Goal: Information Seeking & Learning: Learn about a topic

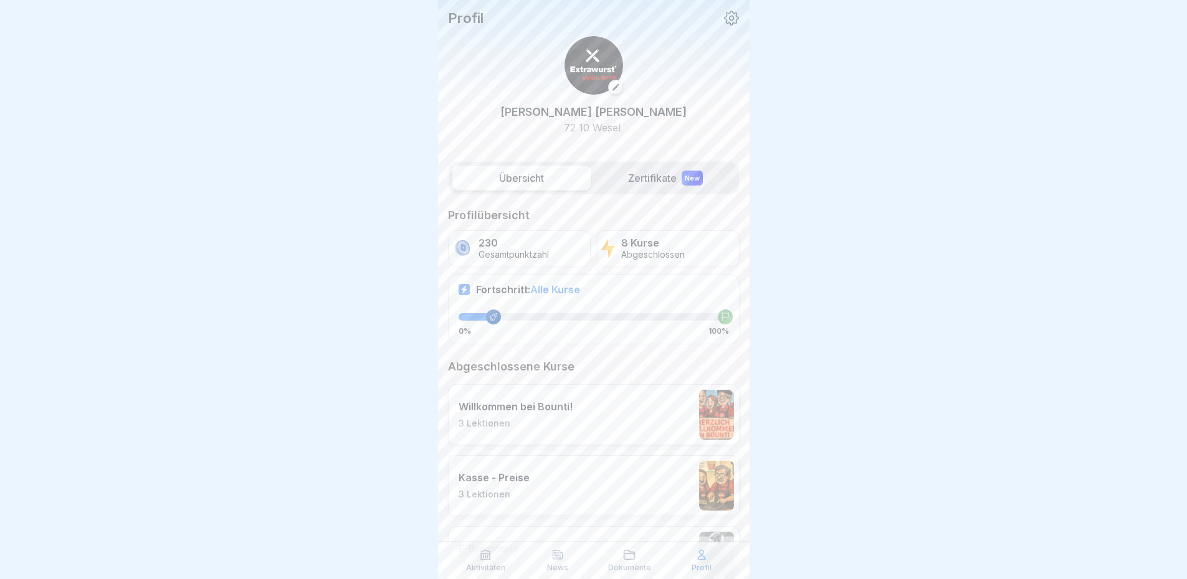
click at [544, 174] on label "Übersicht" at bounding box center [521, 178] width 139 height 25
click at [627, 171] on label "Zertifikate New" at bounding box center [665, 178] width 139 height 25
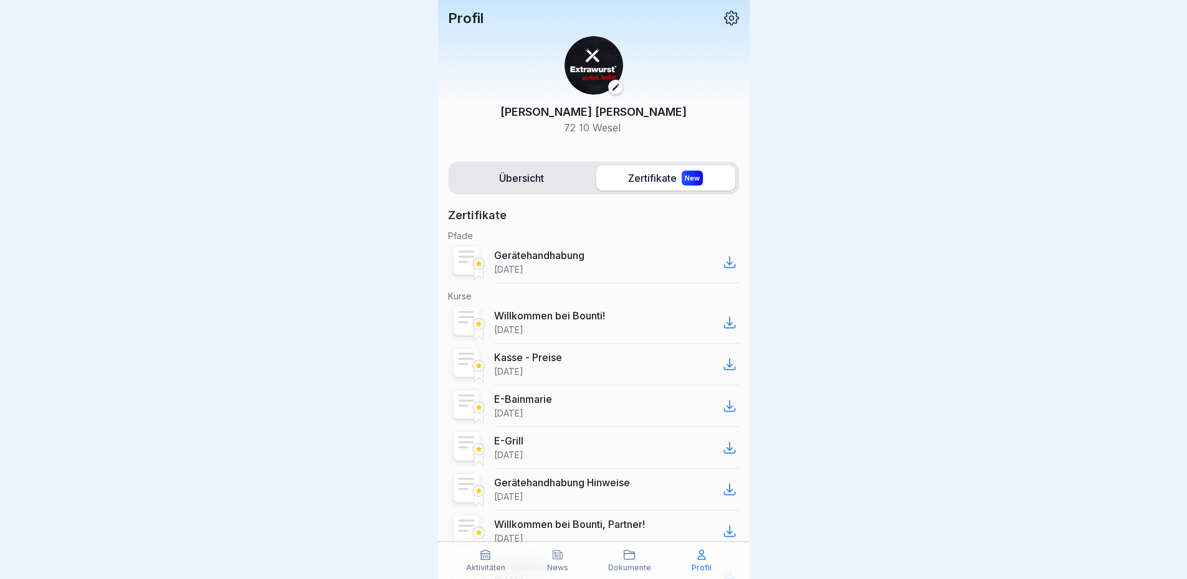
click at [464, 11] on p "Profil" at bounding box center [466, 18] width 36 height 16
click at [535, 177] on label "Übersicht" at bounding box center [521, 178] width 139 height 25
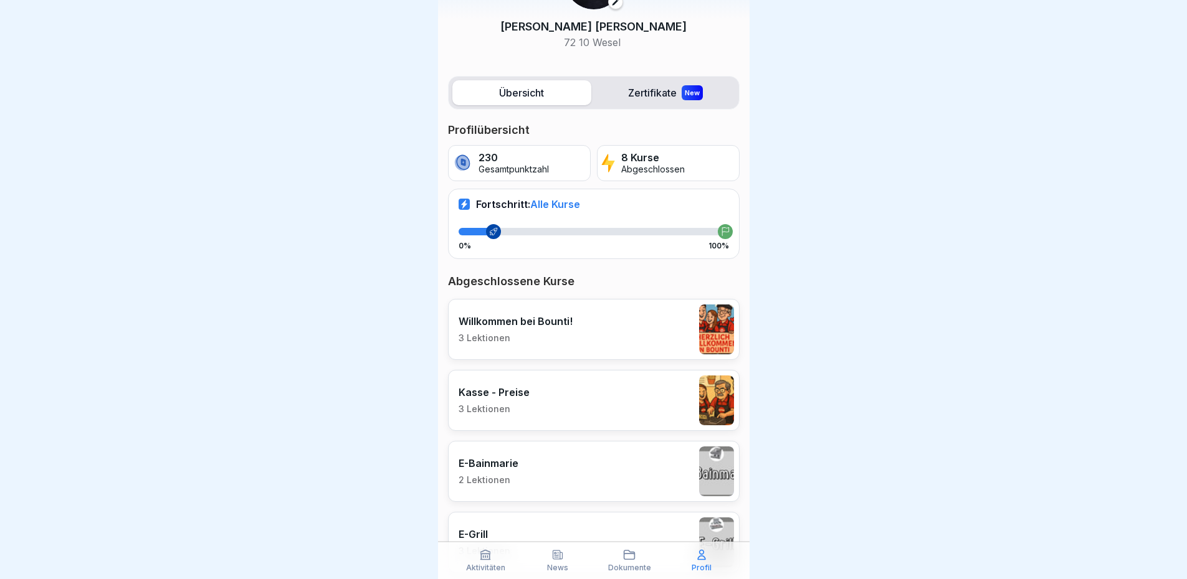
scroll to position [125, 0]
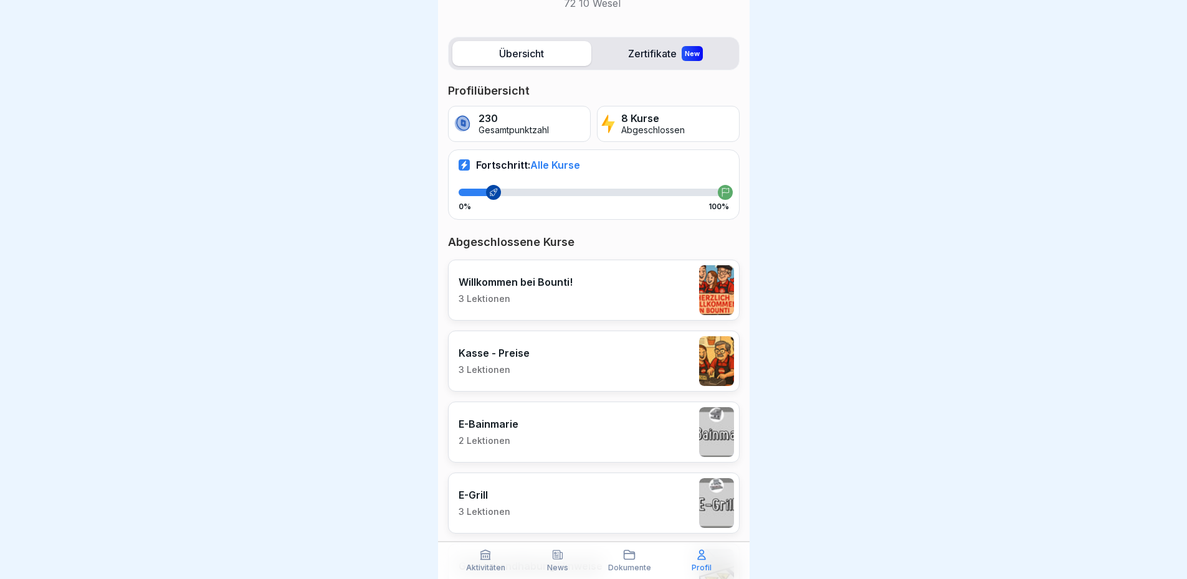
click at [524, 126] on p "Gesamtpunktzahl" at bounding box center [514, 130] width 70 height 11
click at [651, 125] on p "Abgeschlossen" at bounding box center [653, 130] width 64 height 11
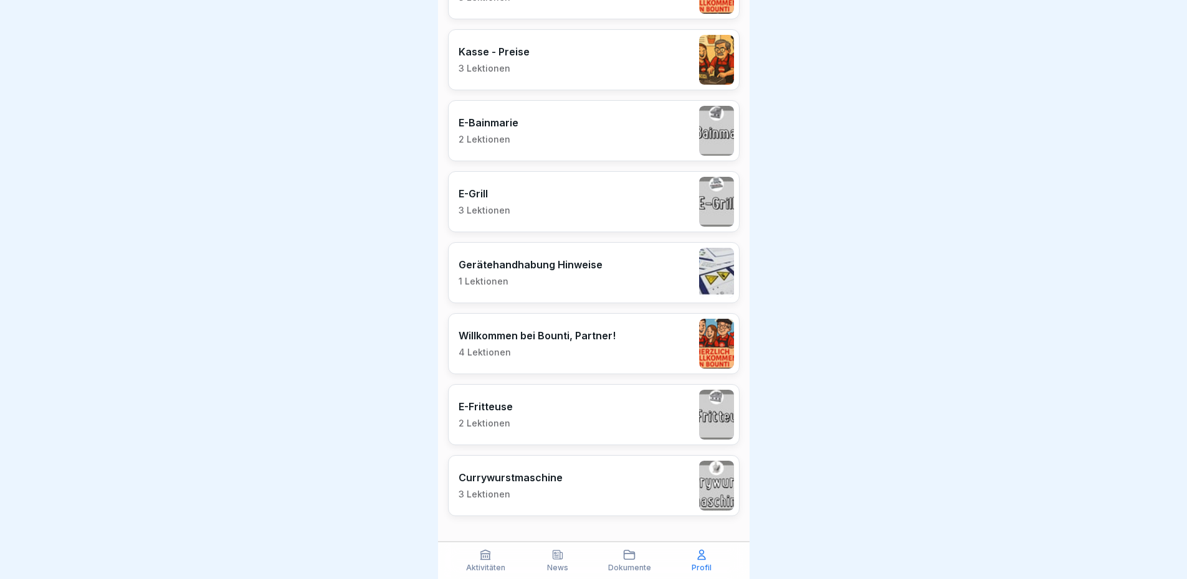
scroll to position [9, 0]
click at [480, 554] on icon at bounding box center [485, 555] width 12 height 12
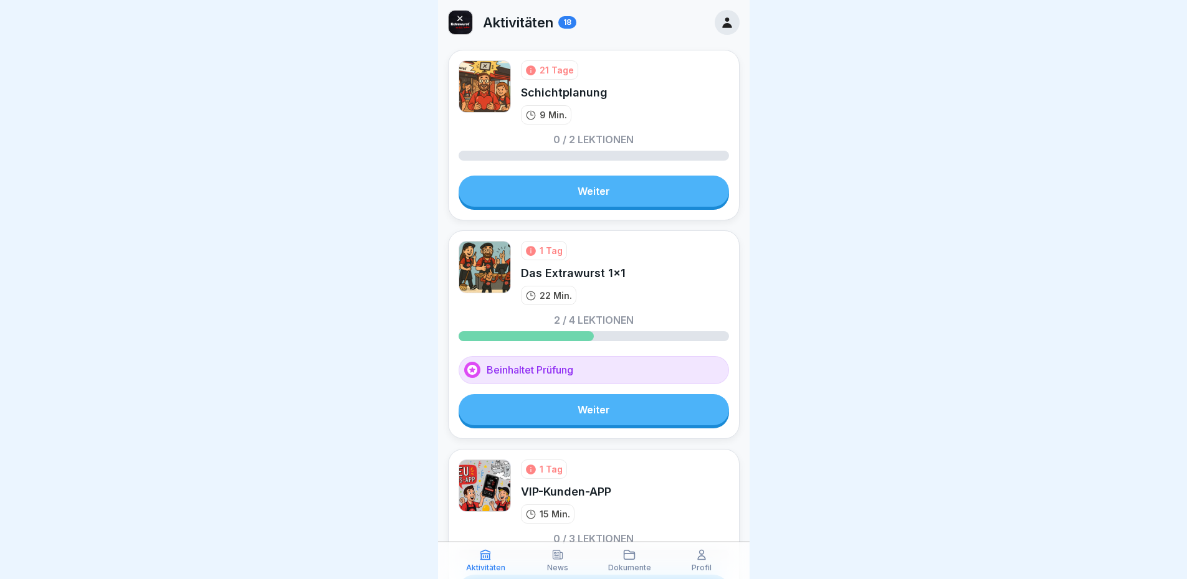
click at [617, 411] on link "Weiter" at bounding box center [594, 409] width 270 height 31
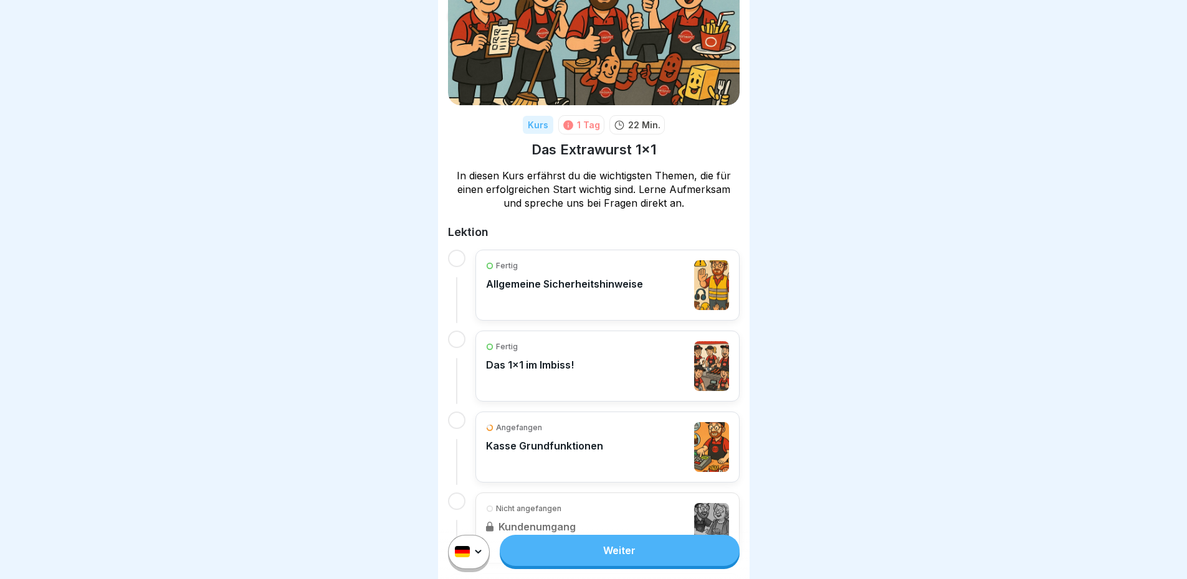
scroll to position [125, 0]
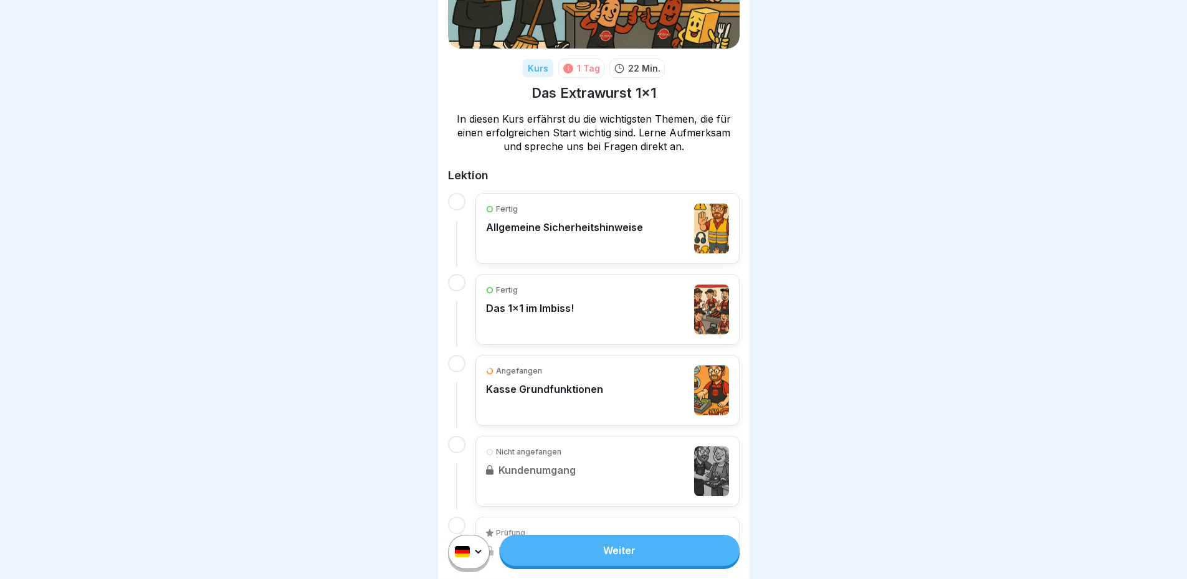
click at [620, 558] on link "Weiter" at bounding box center [619, 550] width 239 height 31
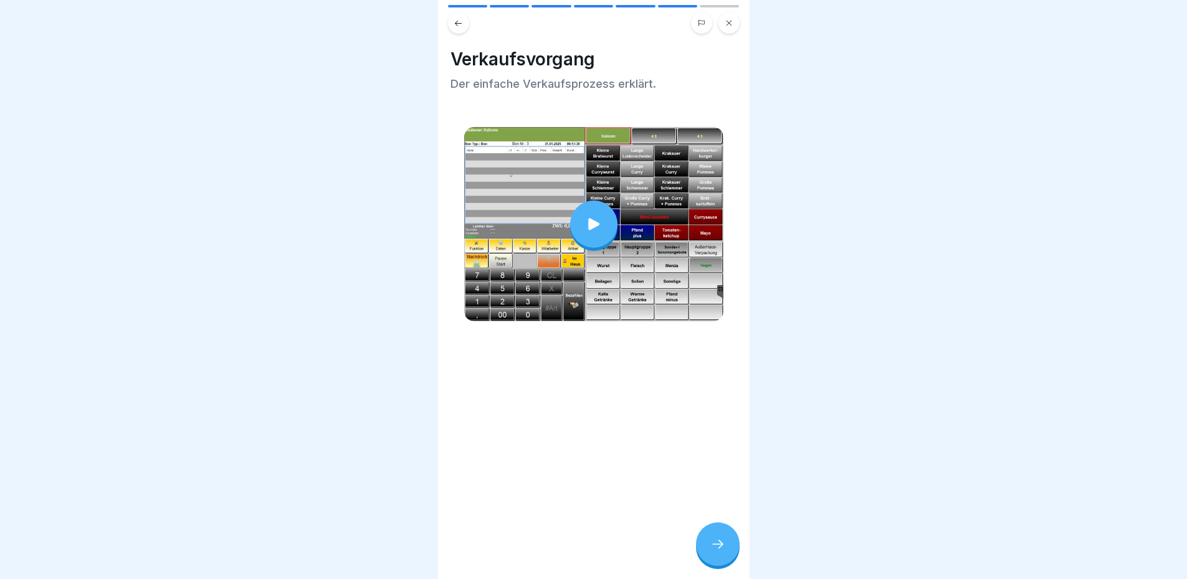
click at [723, 566] on div at bounding box center [718, 545] width 44 height 44
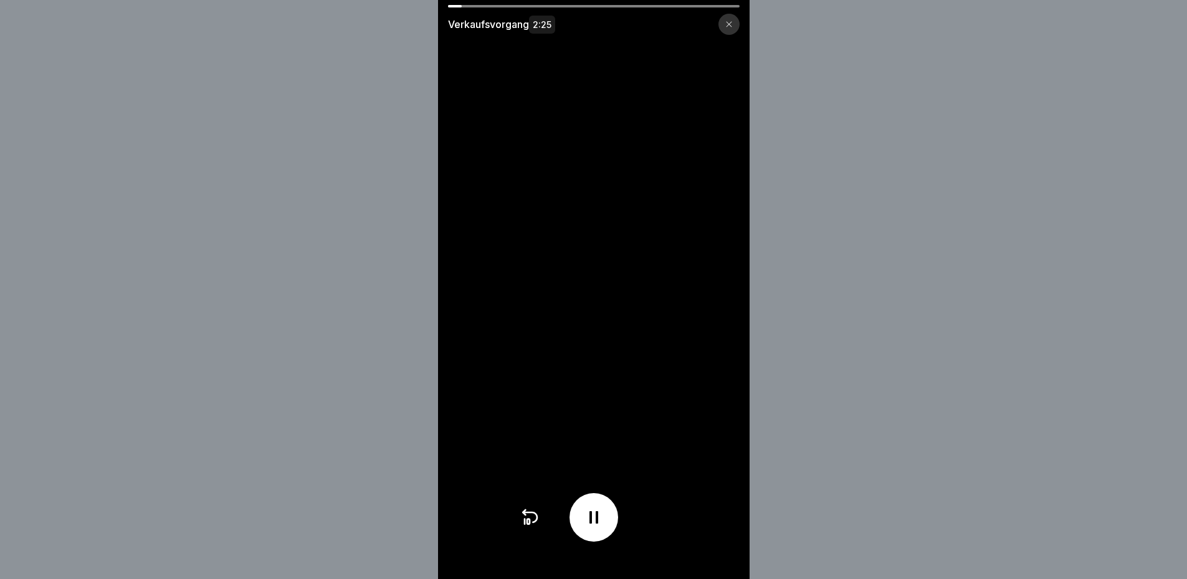
click at [729, 26] on div at bounding box center [728, 24] width 21 height 21
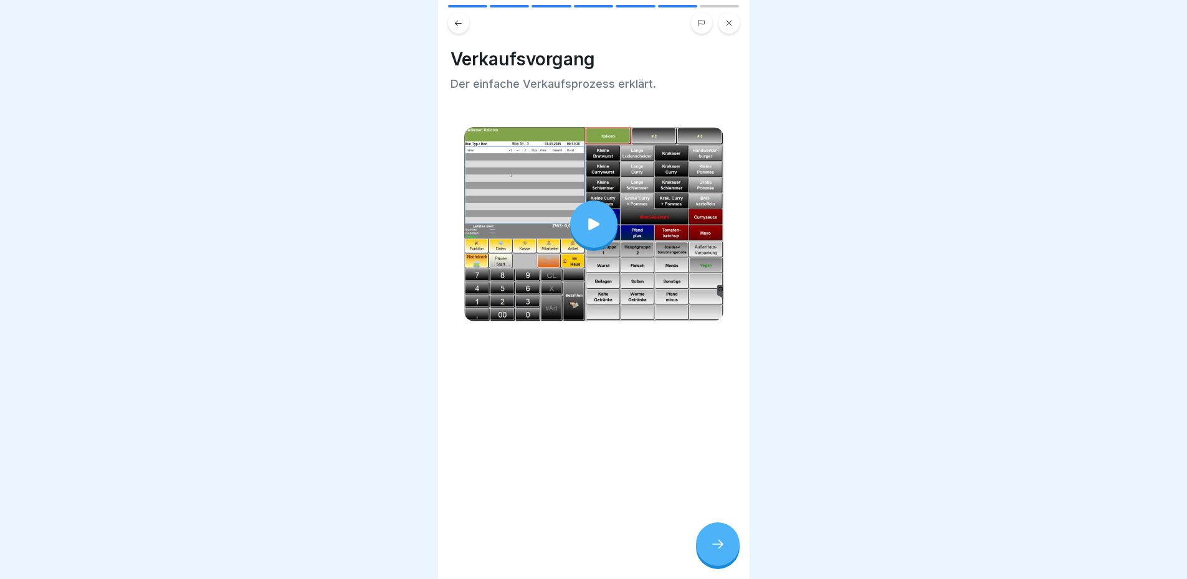
click at [453, 26] on button at bounding box center [458, 22] width 21 height 21
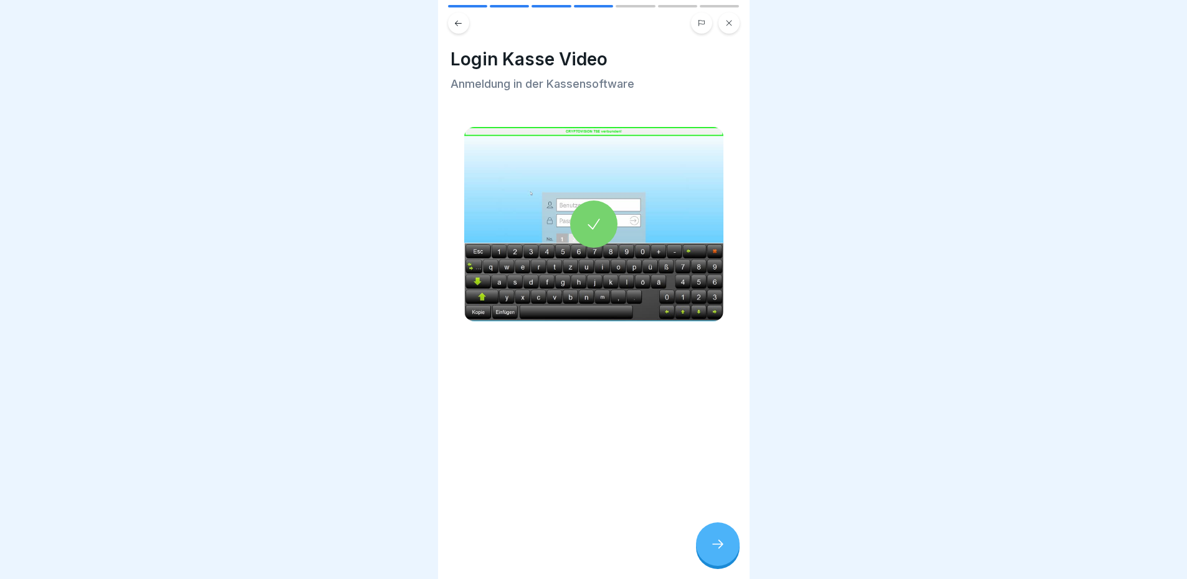
click at [453, 26] on button at bounding box center [458, 22] width 21 height 21
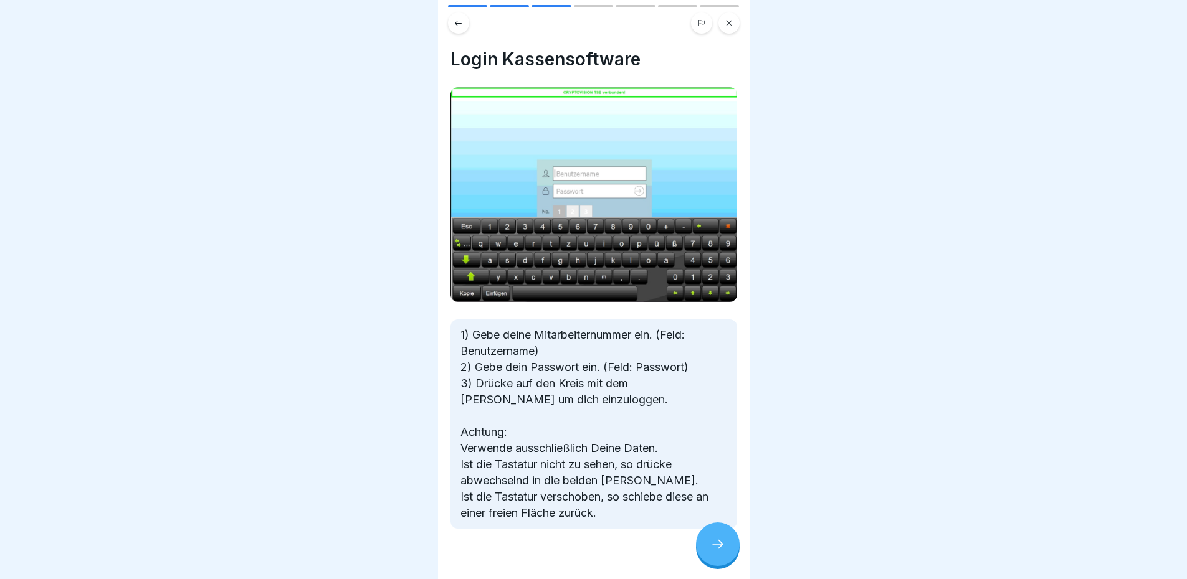
click at [453, 26] on button at bounding box center [458, 22] width 21 height 21
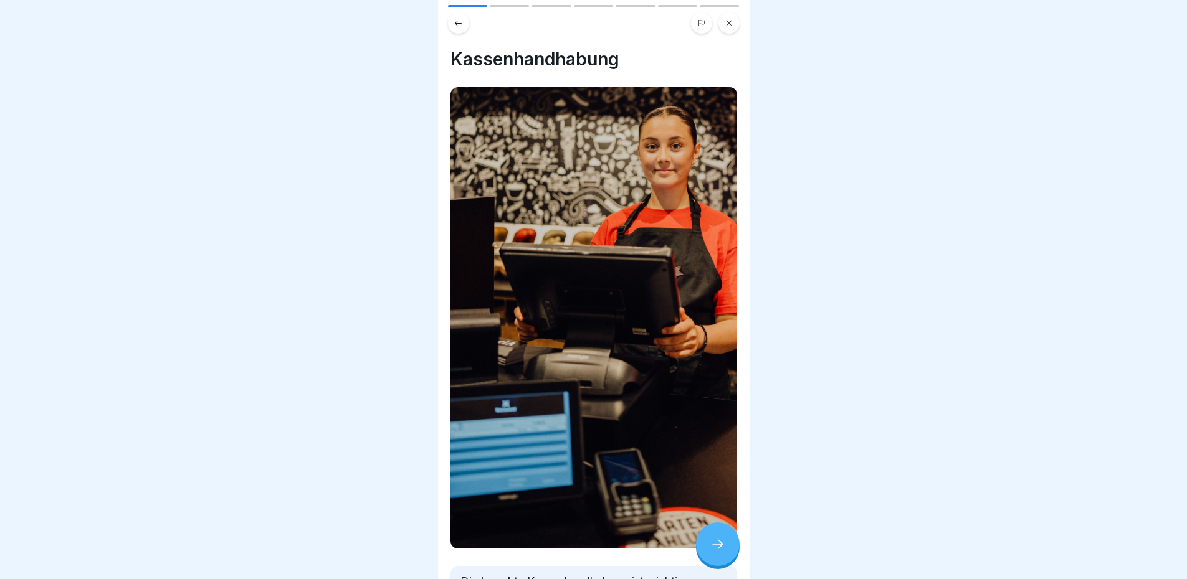
click at [453, 26] on button at bounding box center [458, 22] width 21 height 21
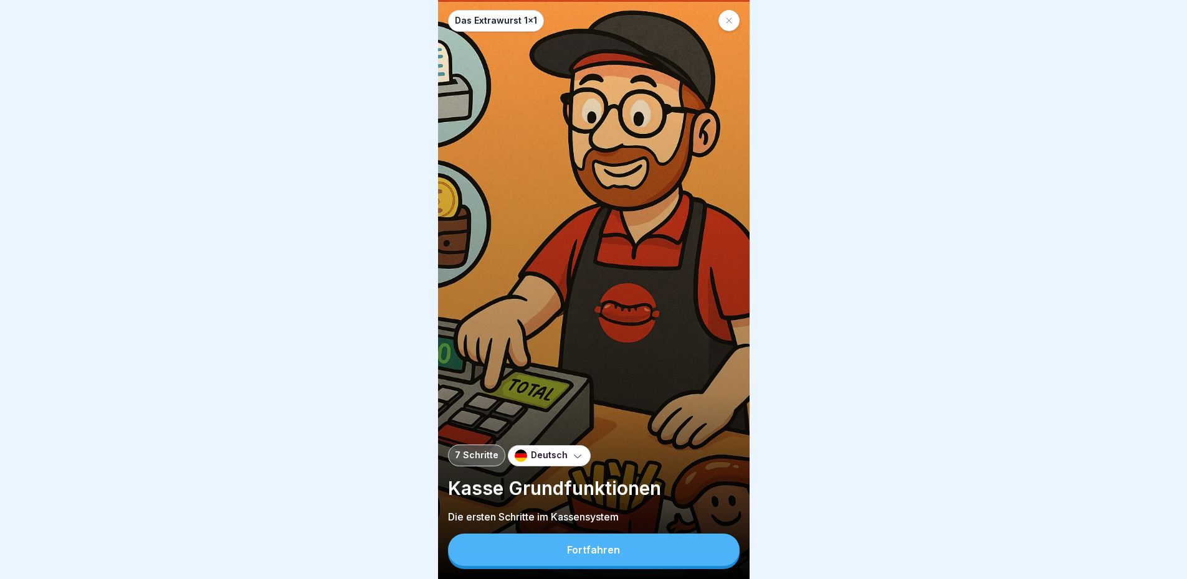
click at [453, 26] on div "Das Extrawurst 1x1" at bounding box center [594, 21] width 292 height 22
click at [453, 26] on div "Das Extrawurst 1x1" at bounding box center [496, 21] width 96 height 22
click at [735, 19] on div at bounding box center [728, 20] width 21 height 21
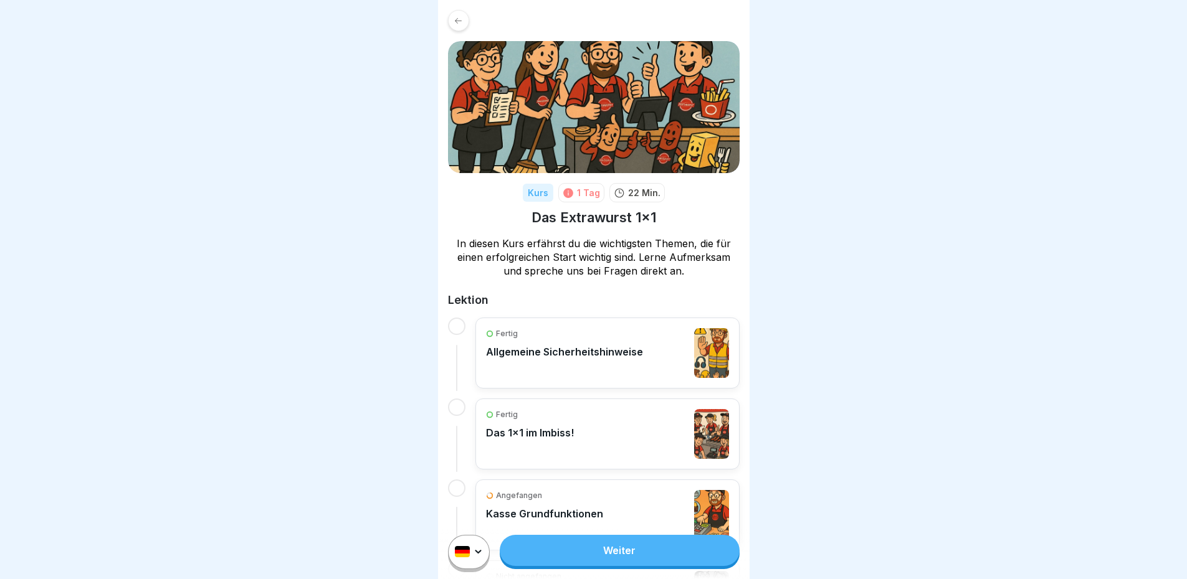
click at [460, 21] on icon at bounding box center [458, 20] width 9 height 9
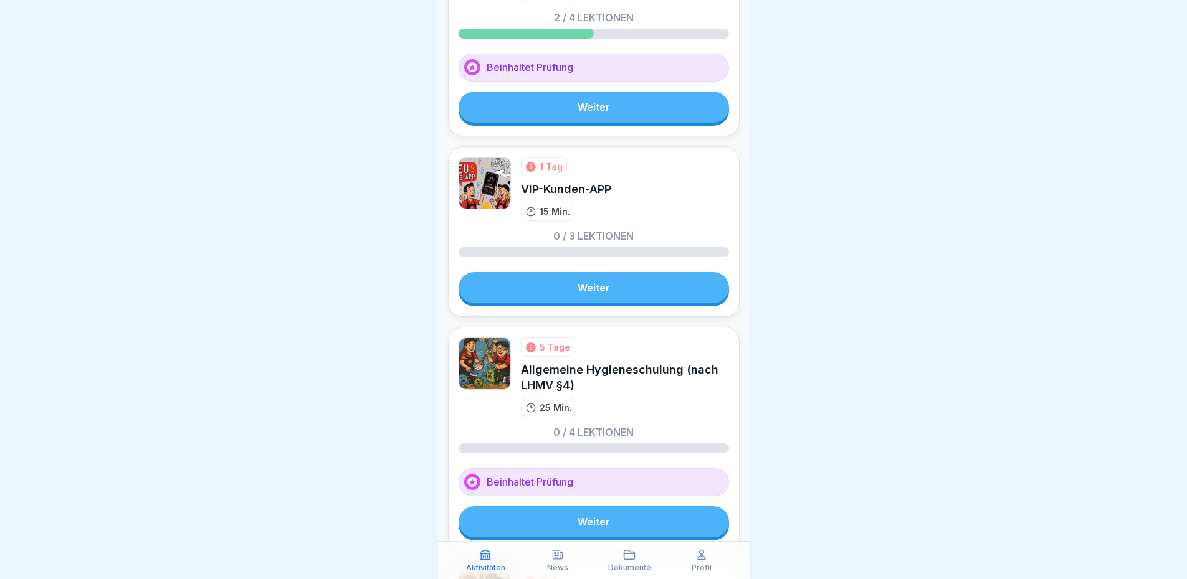
scroll to position [312, 0]
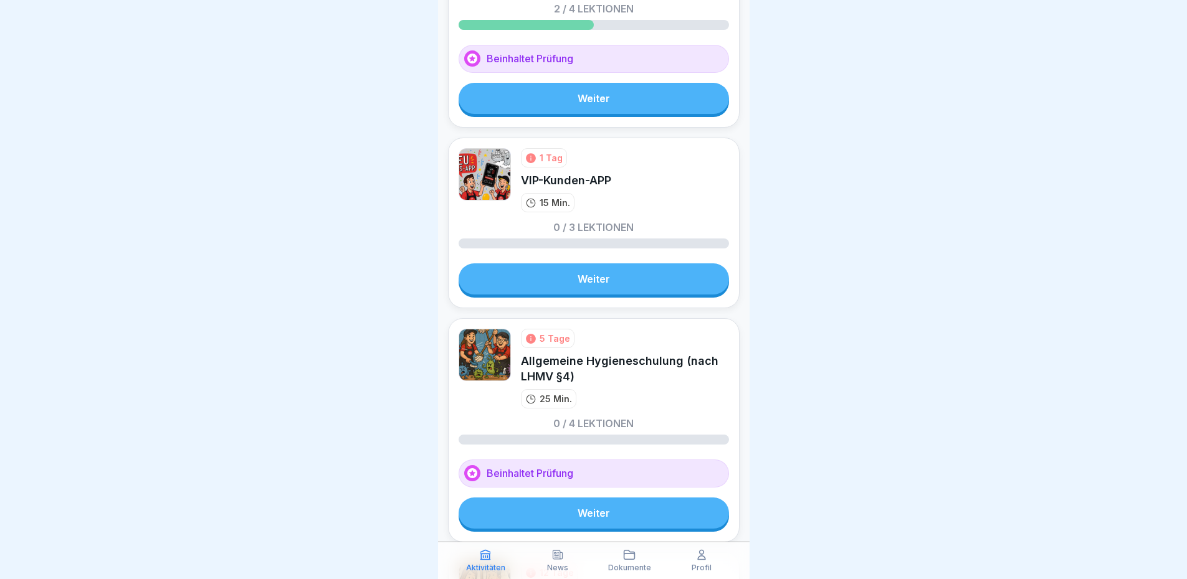
click at [627, 270] on link "Weiter" at bounding box center [594, 279] width 270 height 31
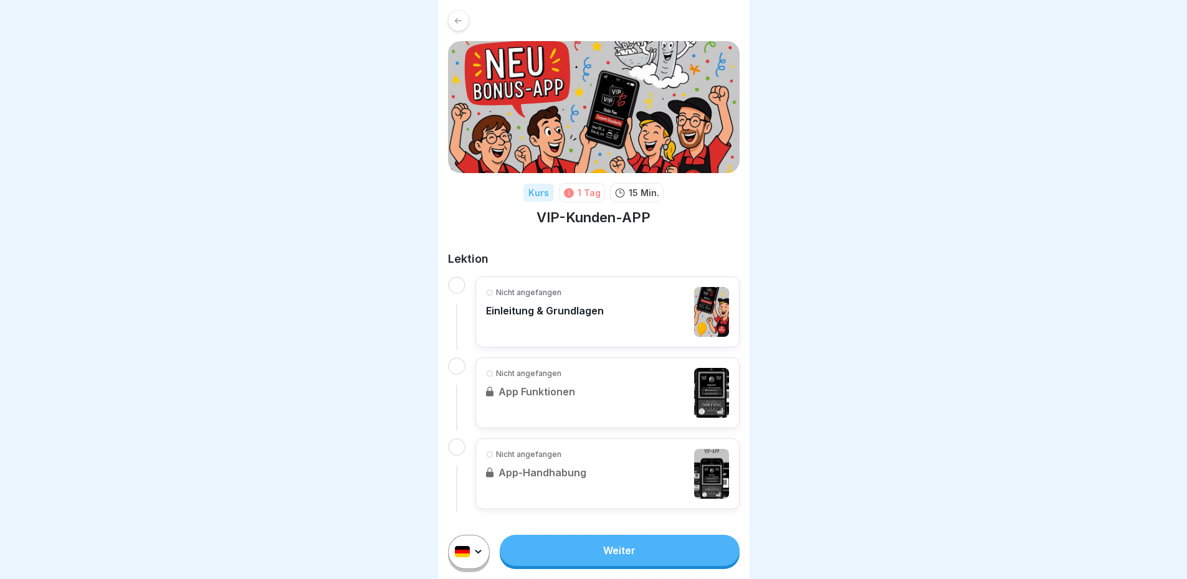
click at [642, 565] on link "Weiter" at bounding box center [619, 550] width 239 height 31
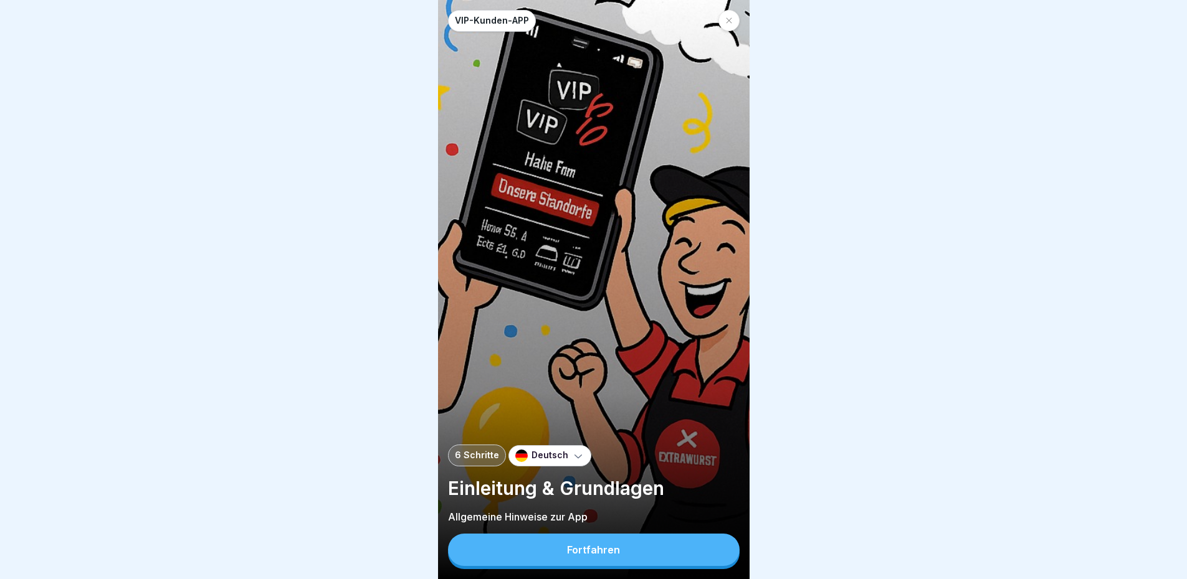
click at [639, 551] on button "Fortfahren" at bounding box center [594, 550] width 292 height 32
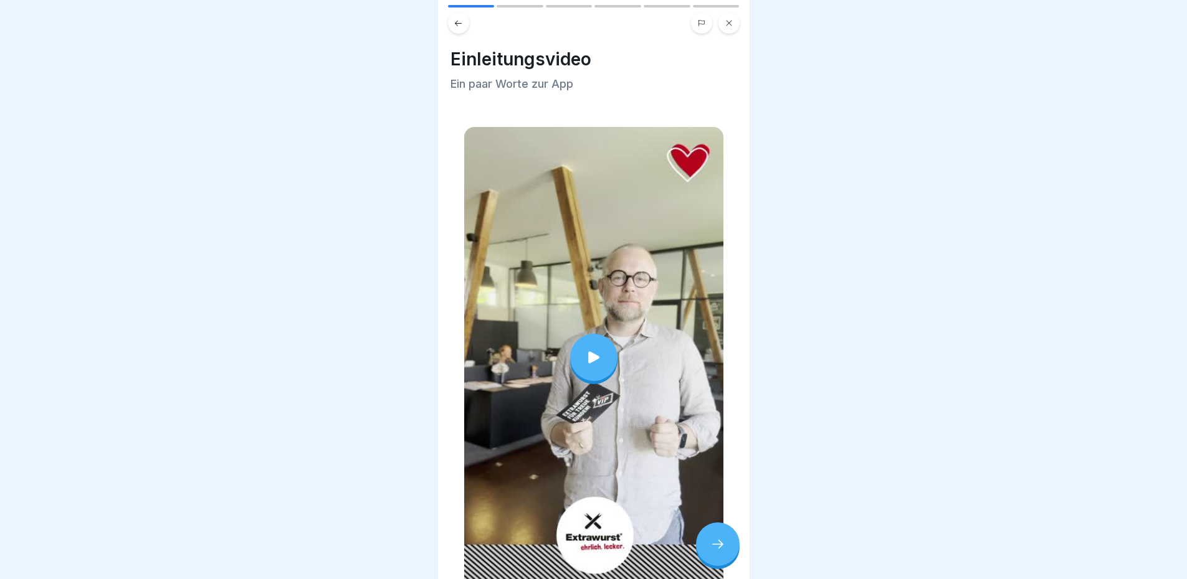
click at [591, 351] on icon at bounding box center [593, 357] width 11 height 12
click at [718, 552] on icon at bounding box center [717, 544] width 15 height 15
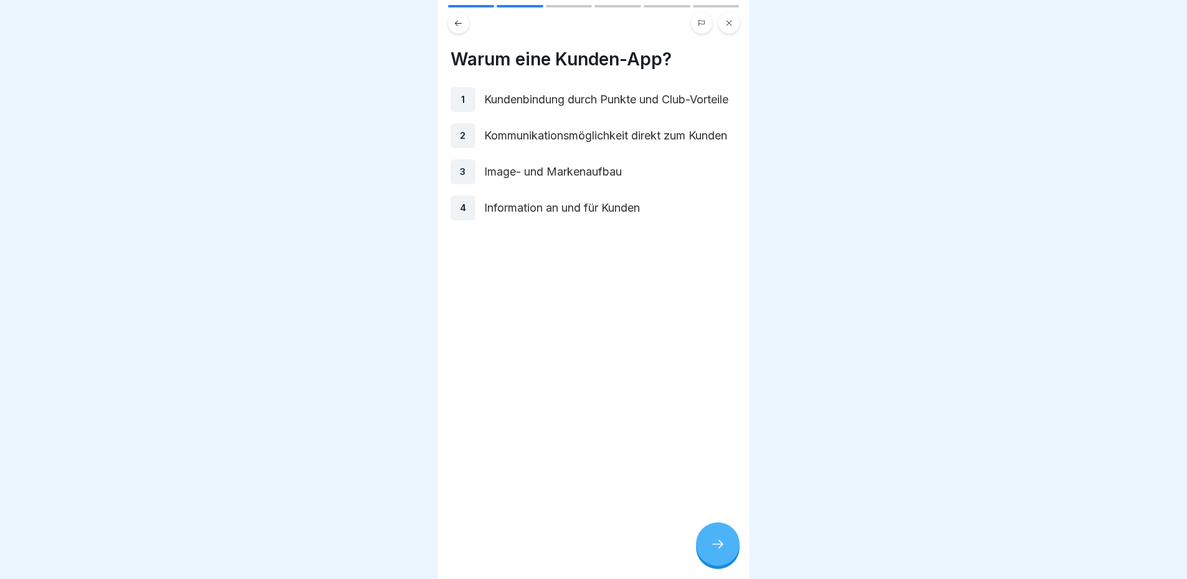
click at [718, 552] on icon at bounding box center [717, 544] width 15 height 15
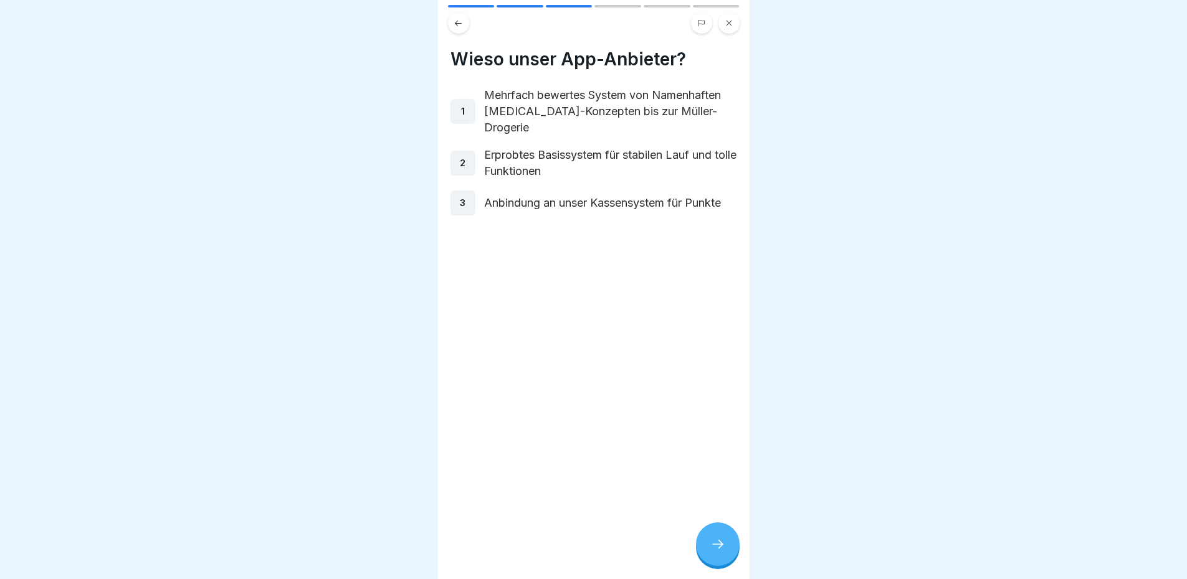
click at [718, 552] on icon at bounding box center [717, 544] width 15 height 15
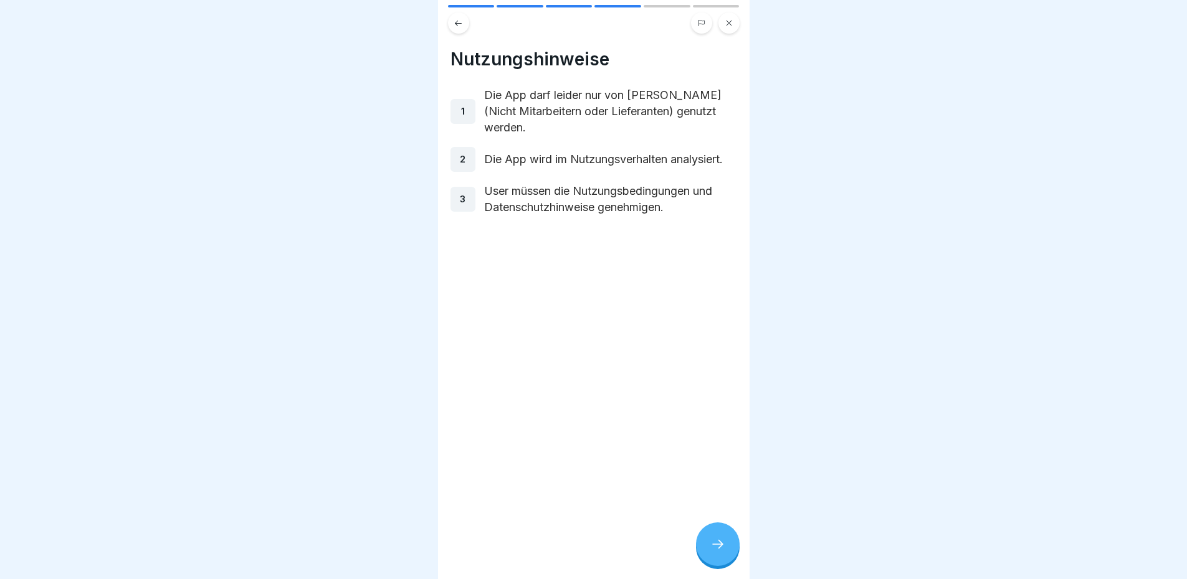
click at [716, 552] on icon at bounding box center [717, 544] width 15 height 15
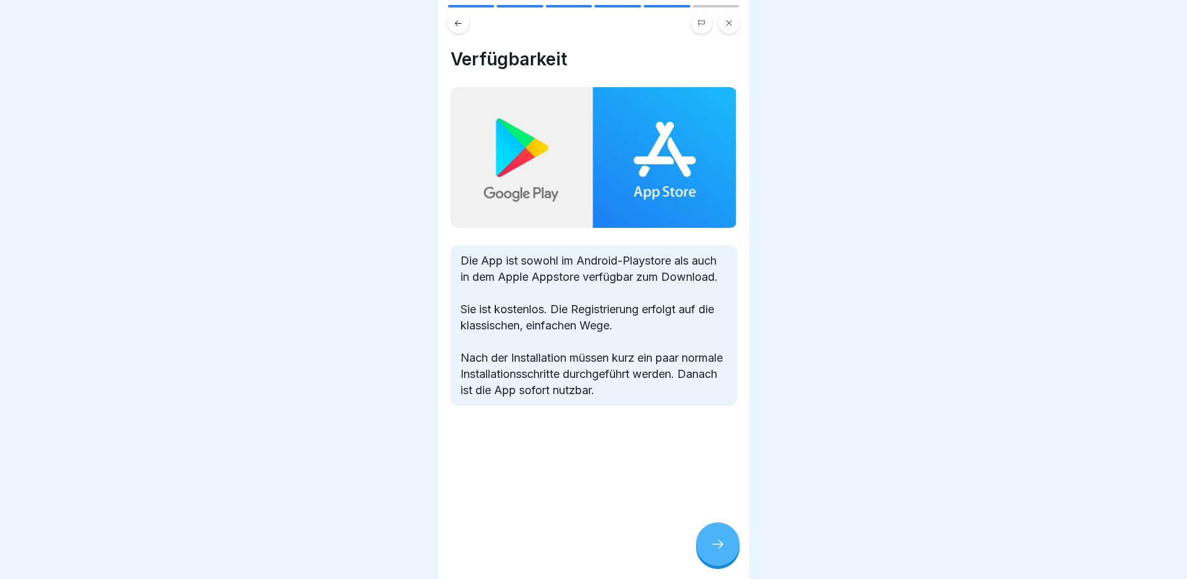
click at [715, 552] on icon at bounding box center [717, 544] width 15 height 15
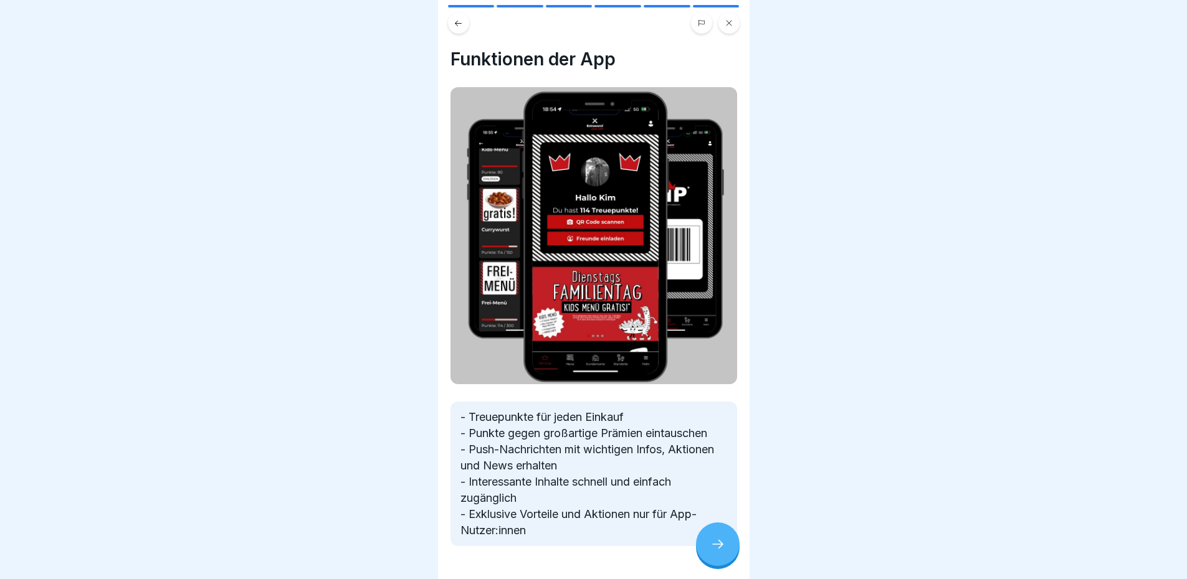
click at [715, 552] on icon at bounding box center [717, 544] width 15 height 15
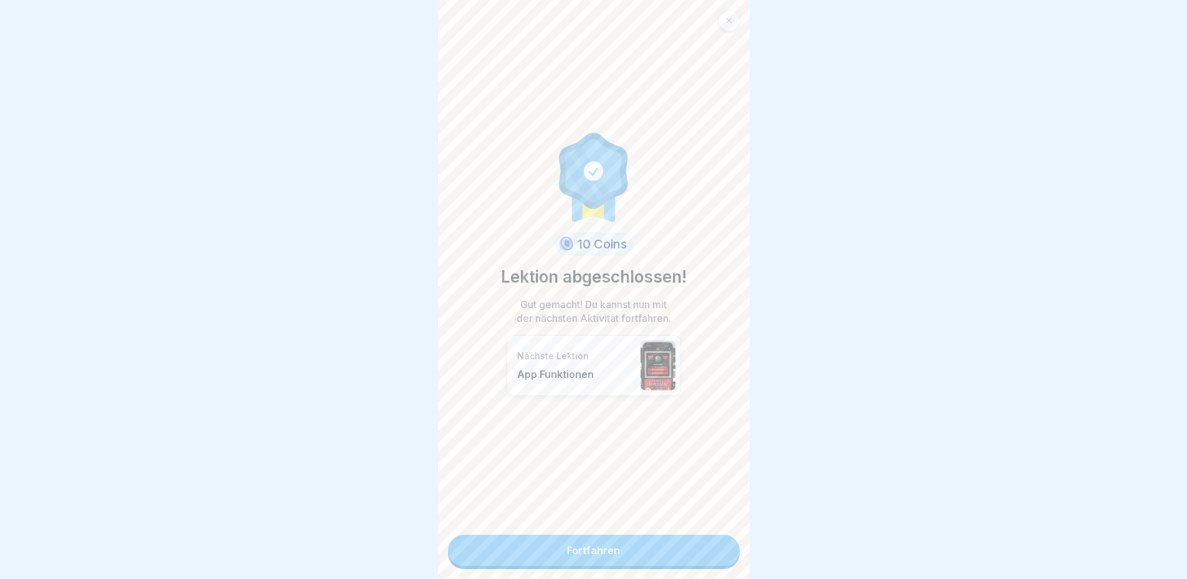
click at [708, 556] on link "Fortfahren" at bounding box center [594, 550] width 292 height 31
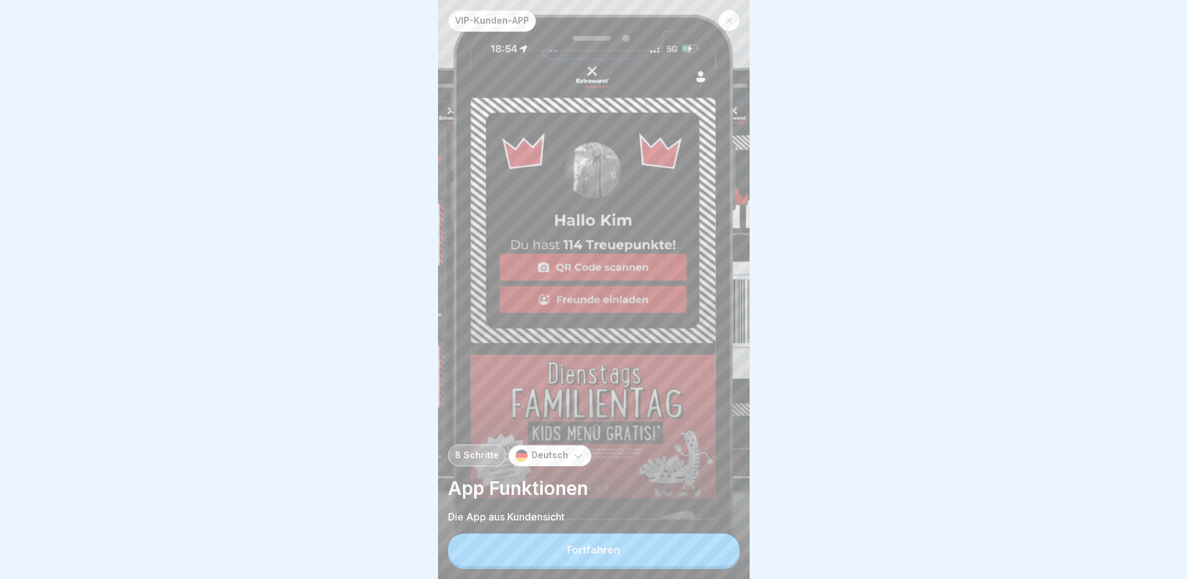
click at [670, 558] on button "Fortfahren" at bounding box center [594, 550] width 292 height 32
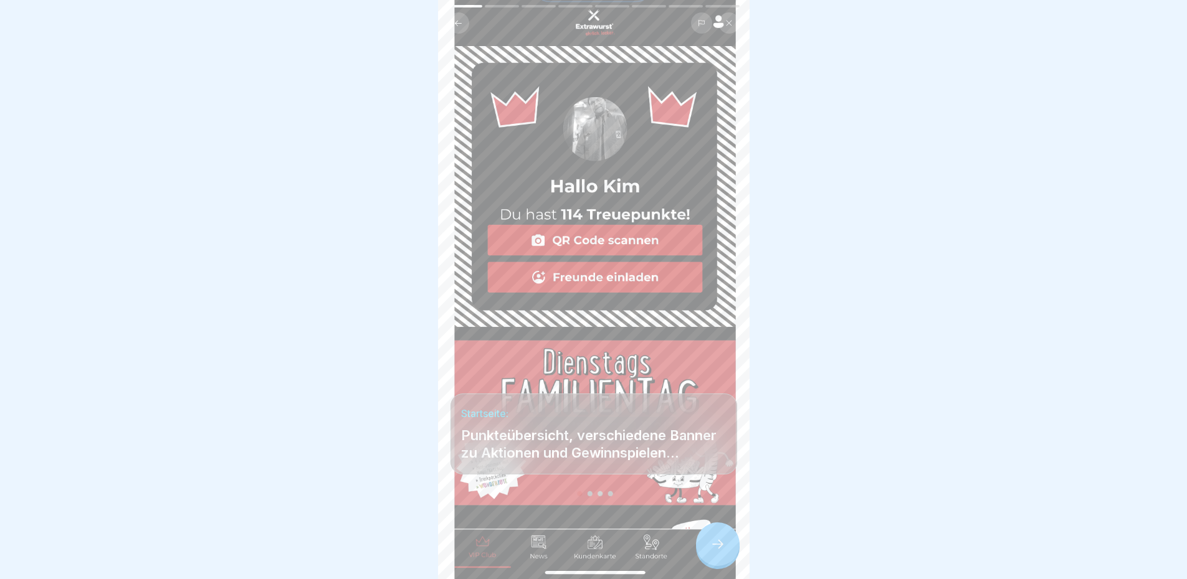
click at [718, 552] on icon at bounding box center [717, 544] width 15 height 15
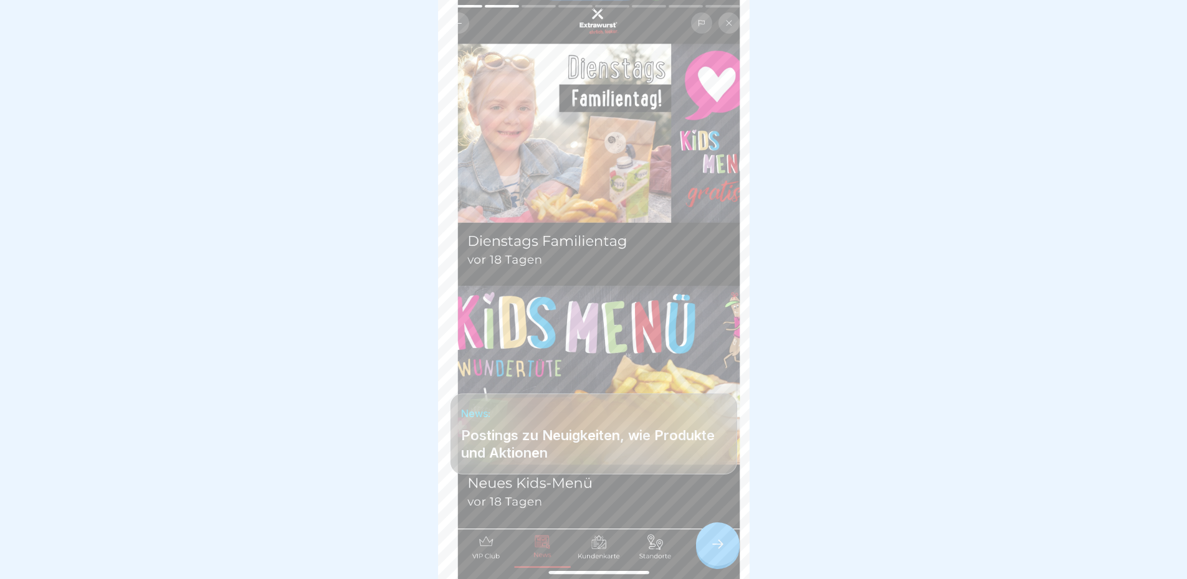
click at [718, 552] on icon at bounding box center [717, 544] width 15 height 15
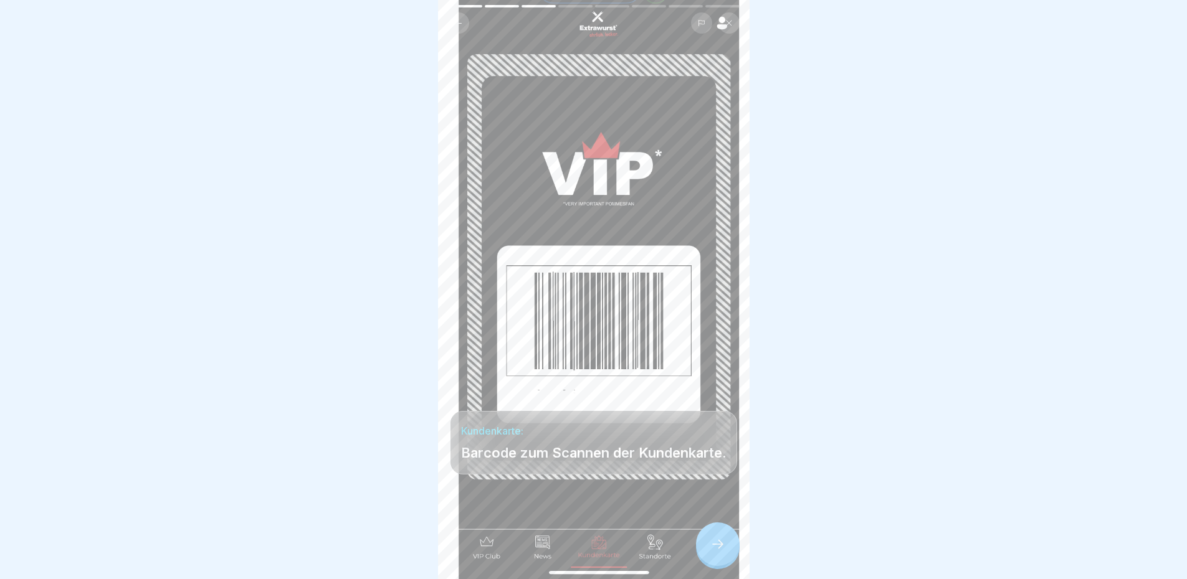
click at [718, 552] on icon at bounding box center [717, 544] width 15 height 15
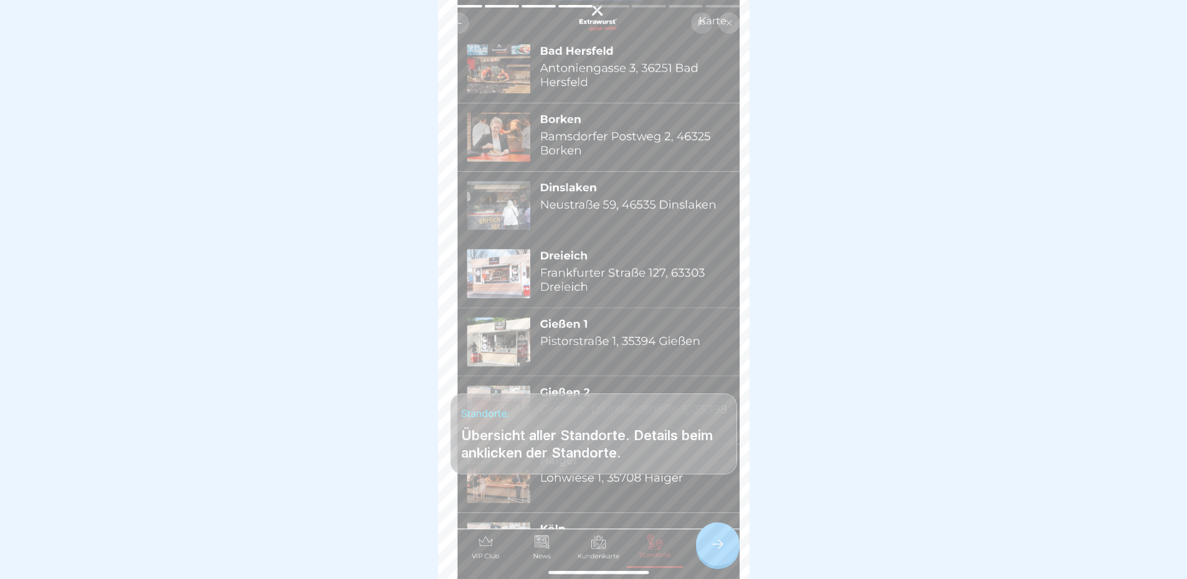
scroll to position [9, 0]
click at [710, 539] on icon at bounding box center [717, 544] width 15 height 15
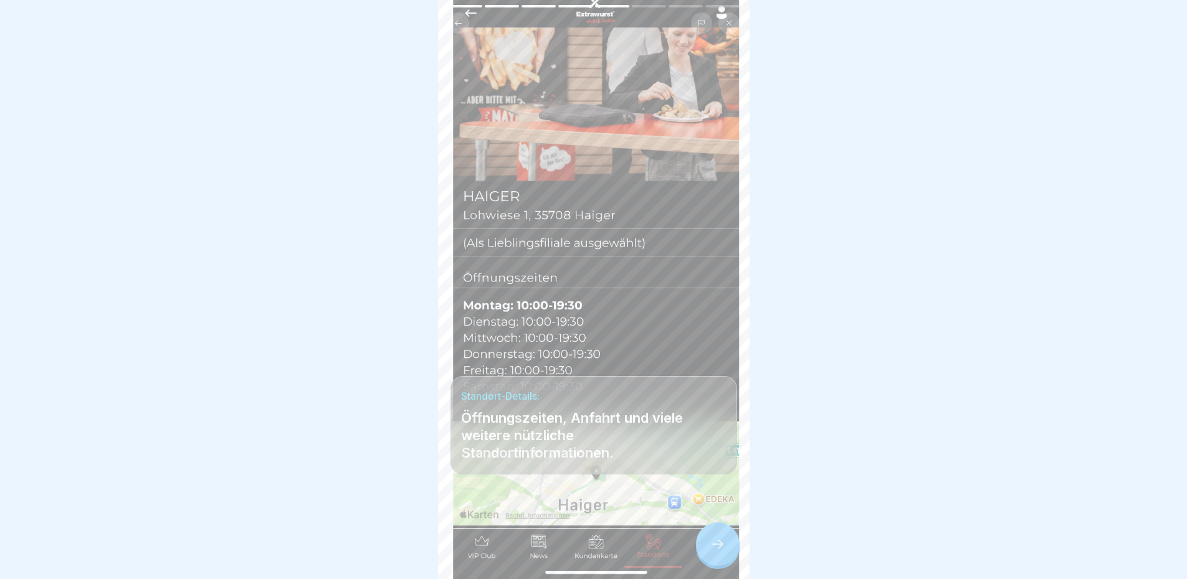
click at [715, 538] on div at bounding box center [718, 545] width 44 height 44
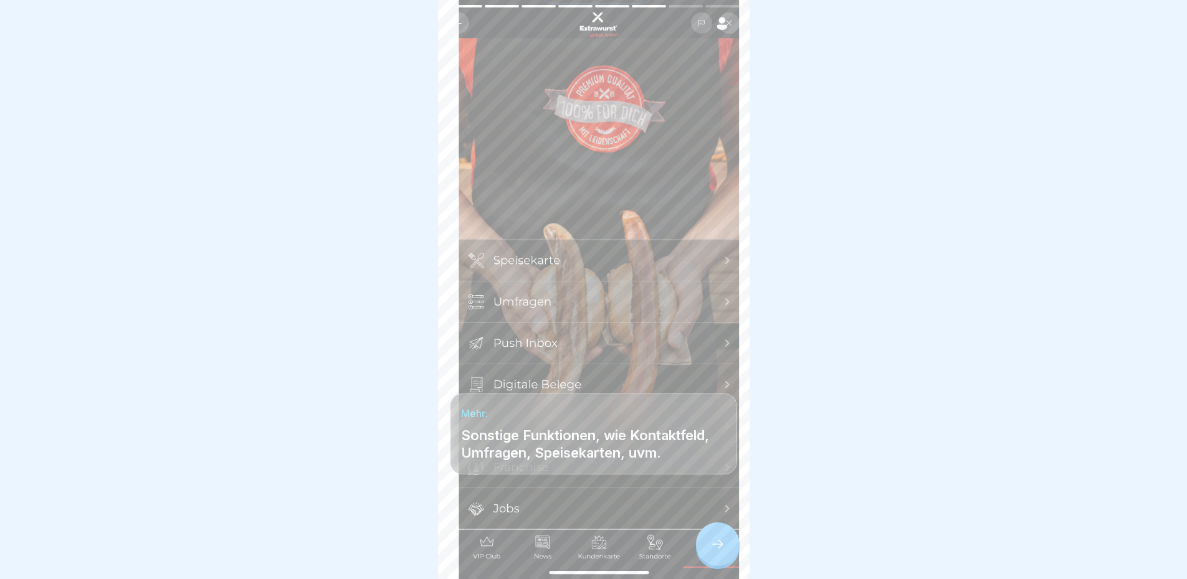
click at [718, 538] on div at bounding box center [718, 545] width 44 height 44
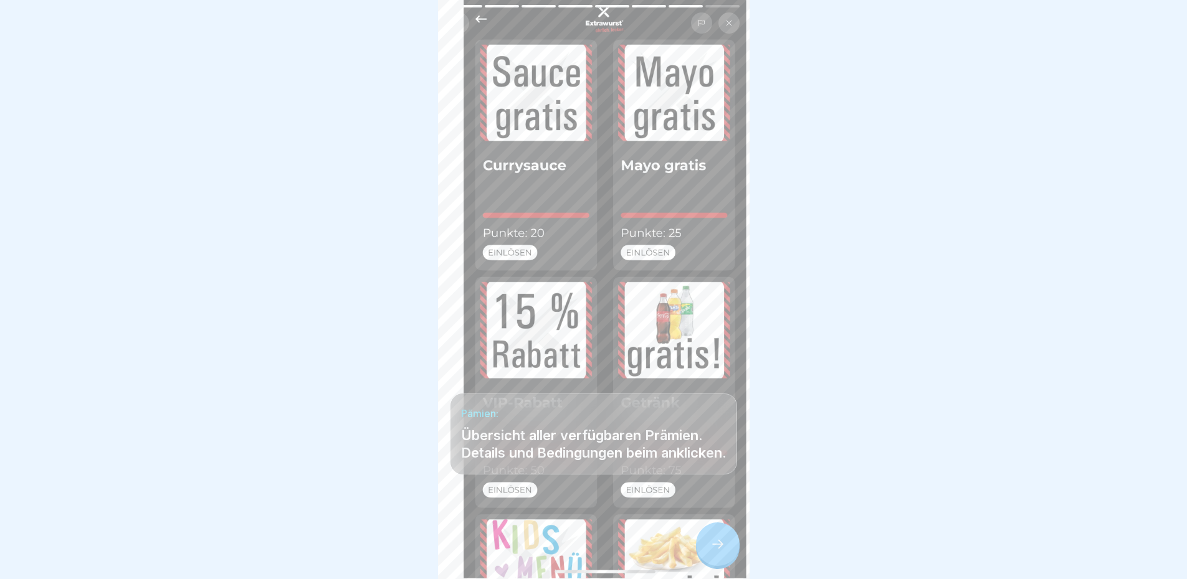
click at [726, 537] on div at bounding box center [718, 545] width 44 height 44
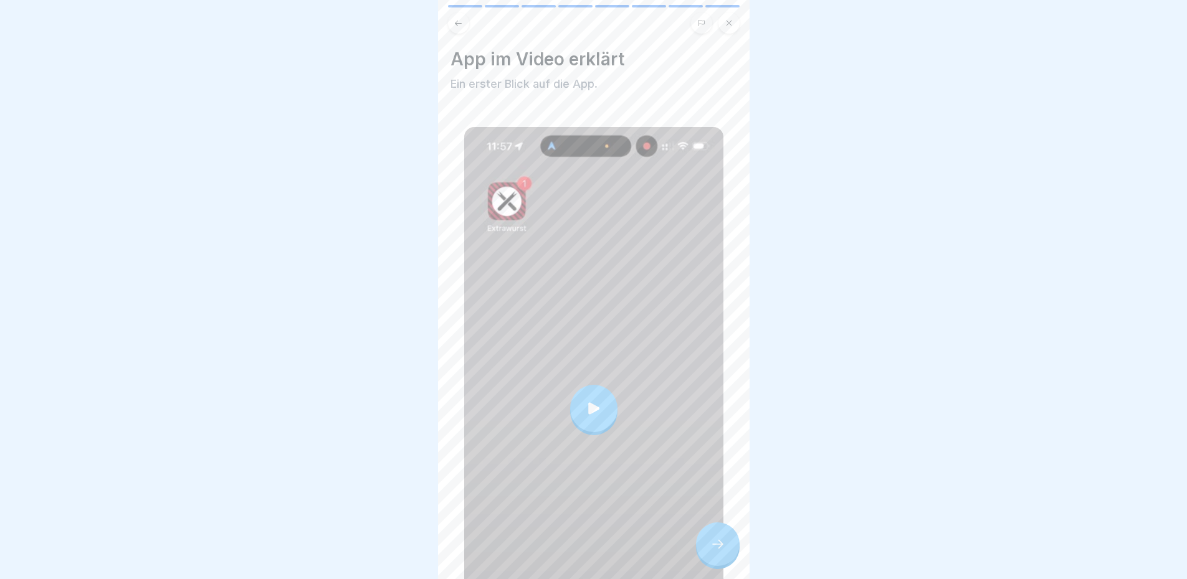
click at [727, 538] on div at bounding box center [718, 545] width 44 height 44
